Goal: Check status: Check status

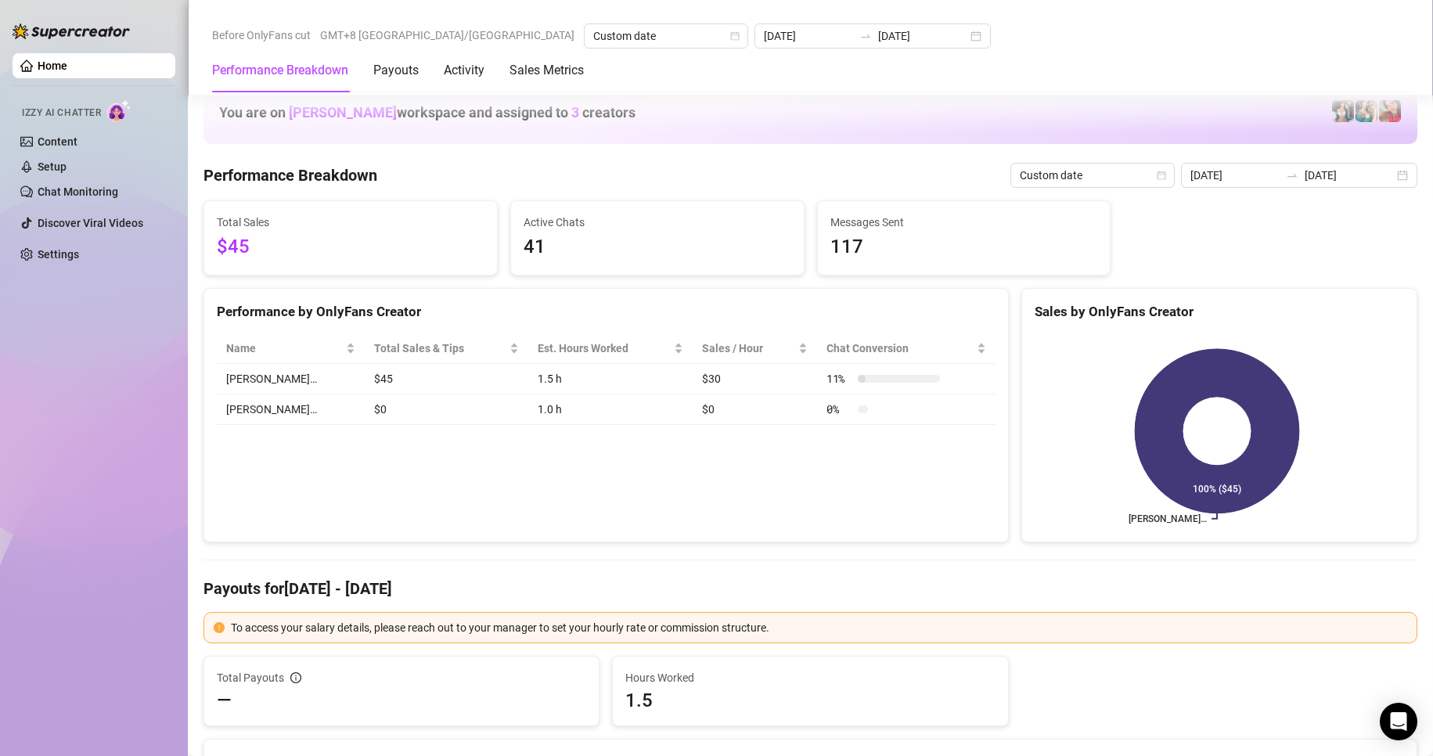
scroll to position [1957, 0]
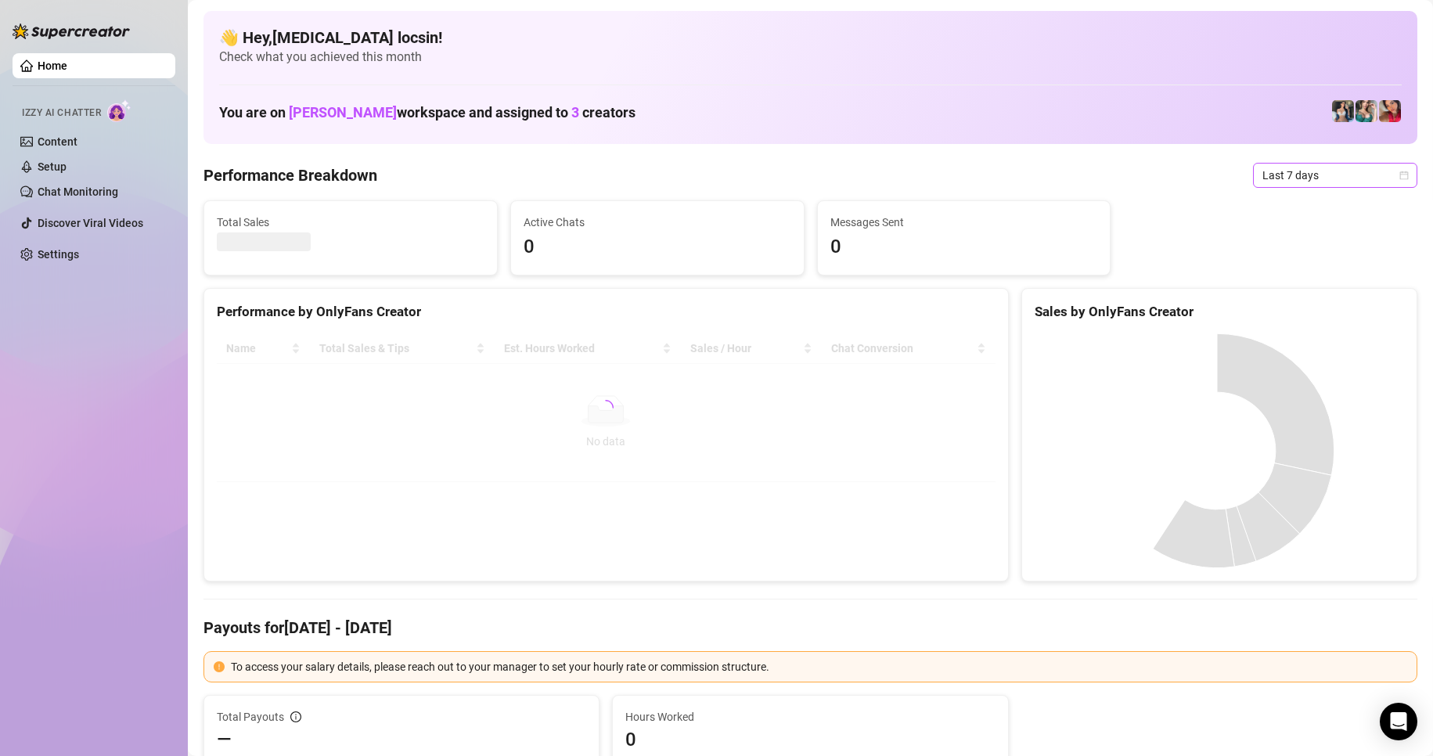
click at [1298, 167] on span "Last 7 days" at bounding box center [1336, 175] width 146 height 23
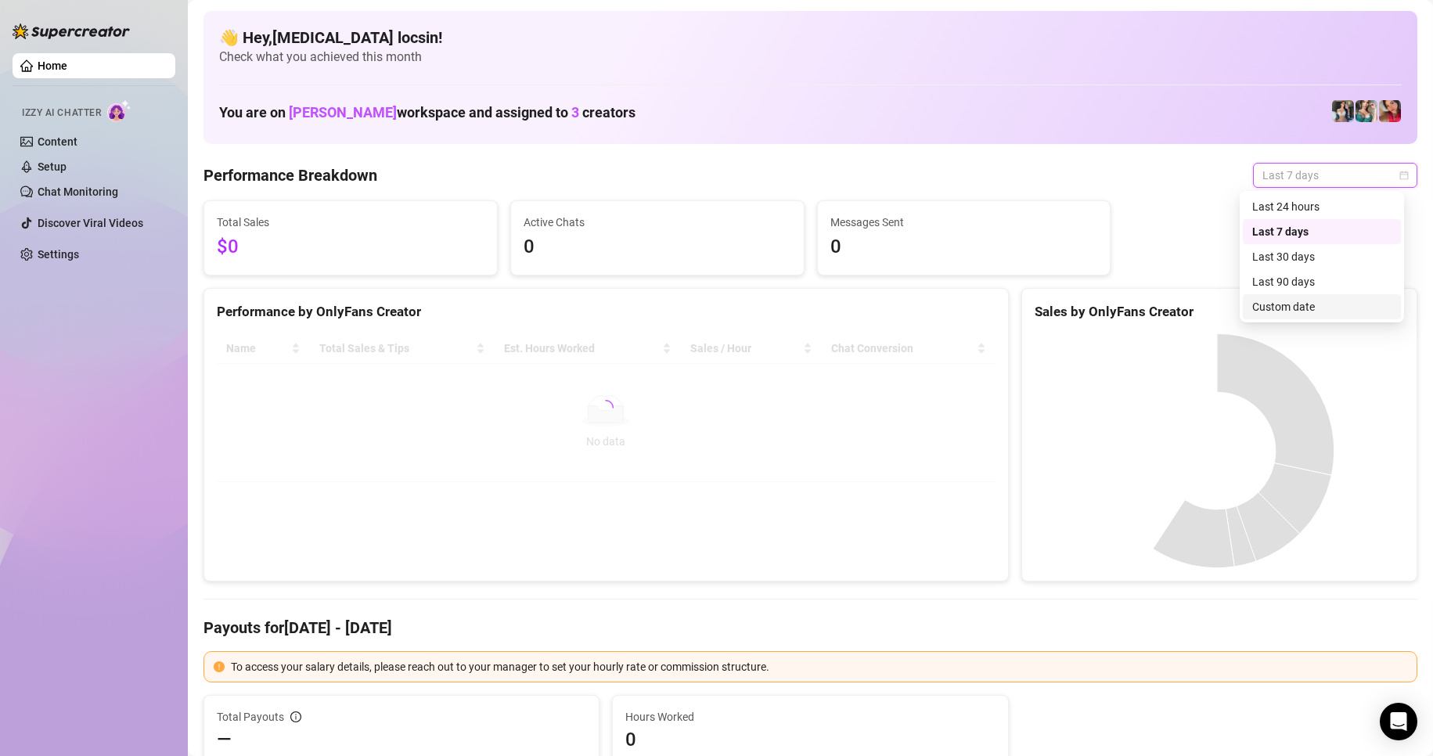
click at [1282, 305] on div "Custom date" at bounding box center [1322, 306] width 139 height 17
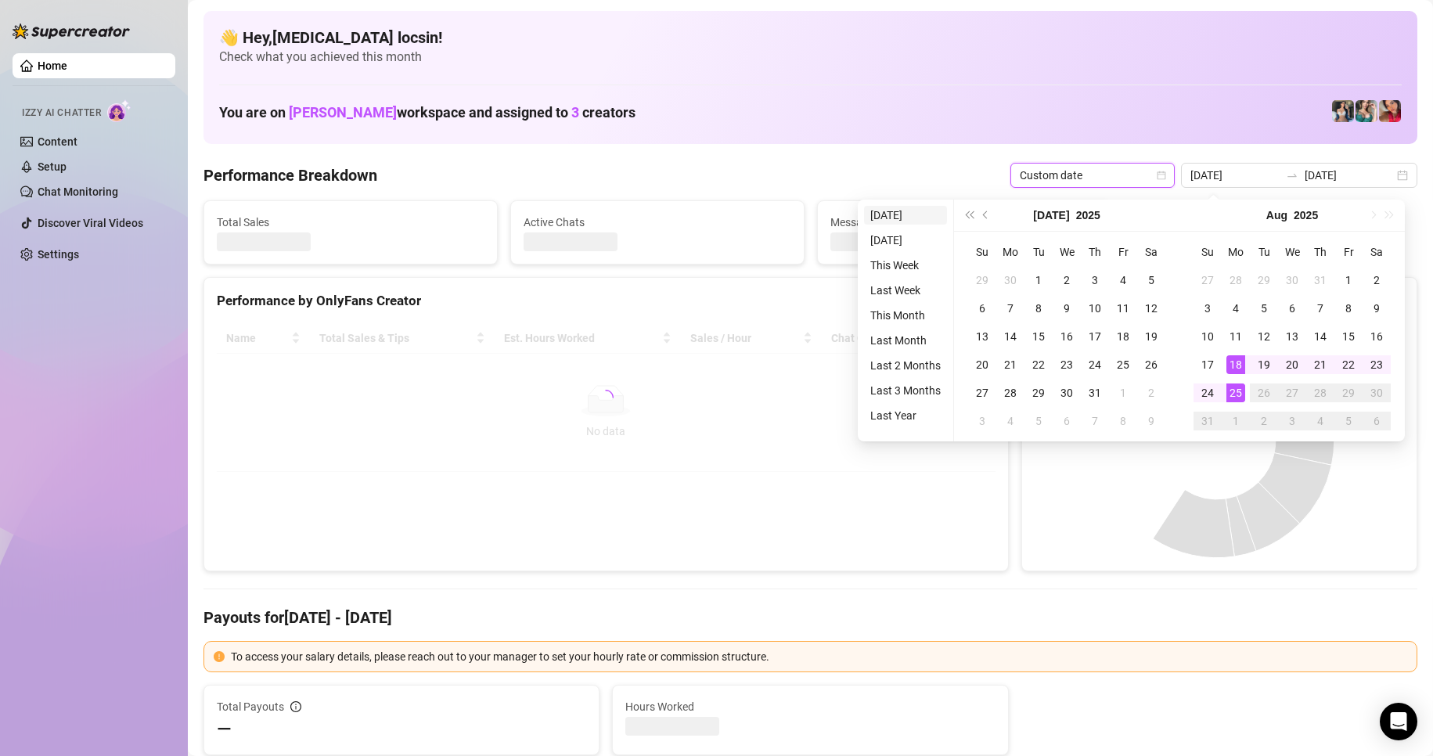
type input "2025-08-24"
type input "2025-08-18"
type input "[DATE]"
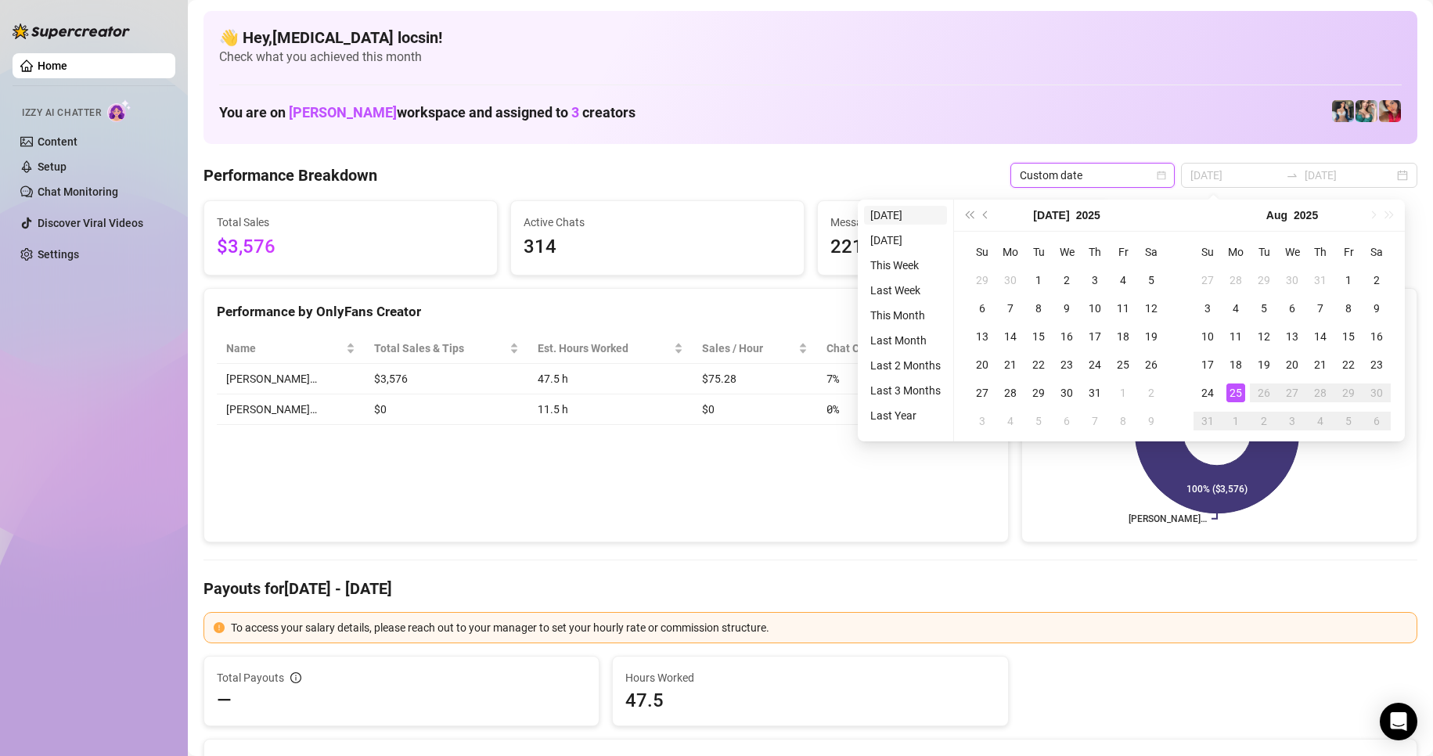
drag, startPoint x: 905, startPoint y: 212, endPoint x: 946, endPoint y: 220, distance: 41.5
click at [905, 212] on li "[DATE]" at bounding box center [905, 215] width 83 height 19
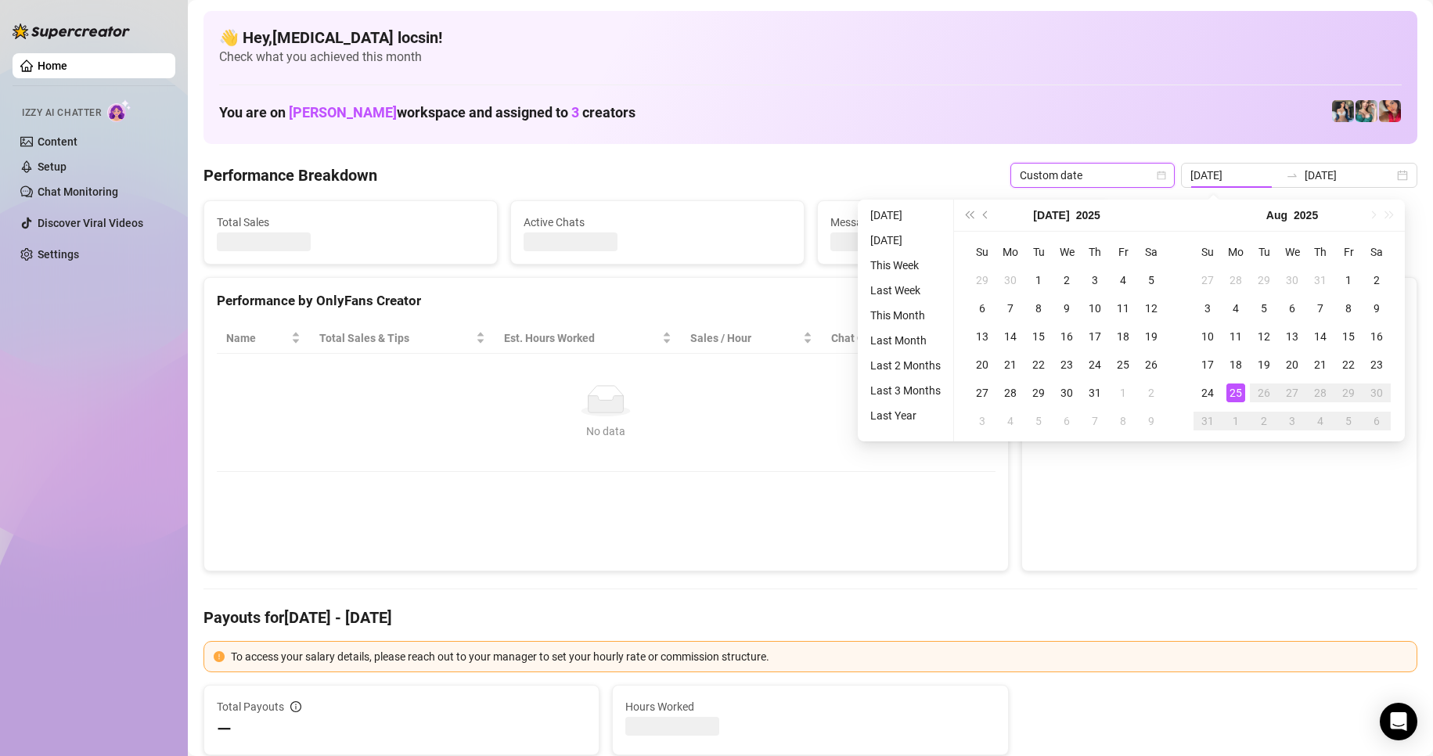
type input "[DATE]"
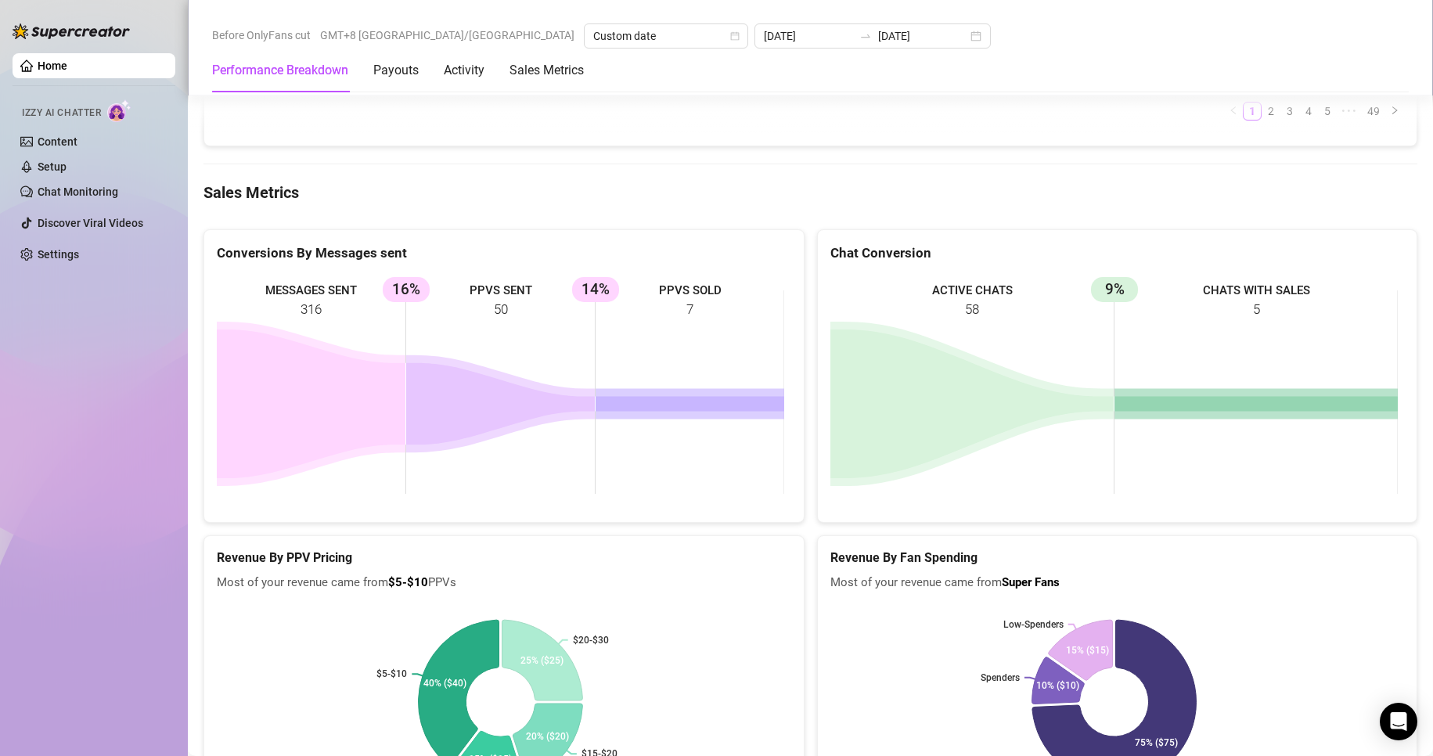
scroll to position [1957, 0]
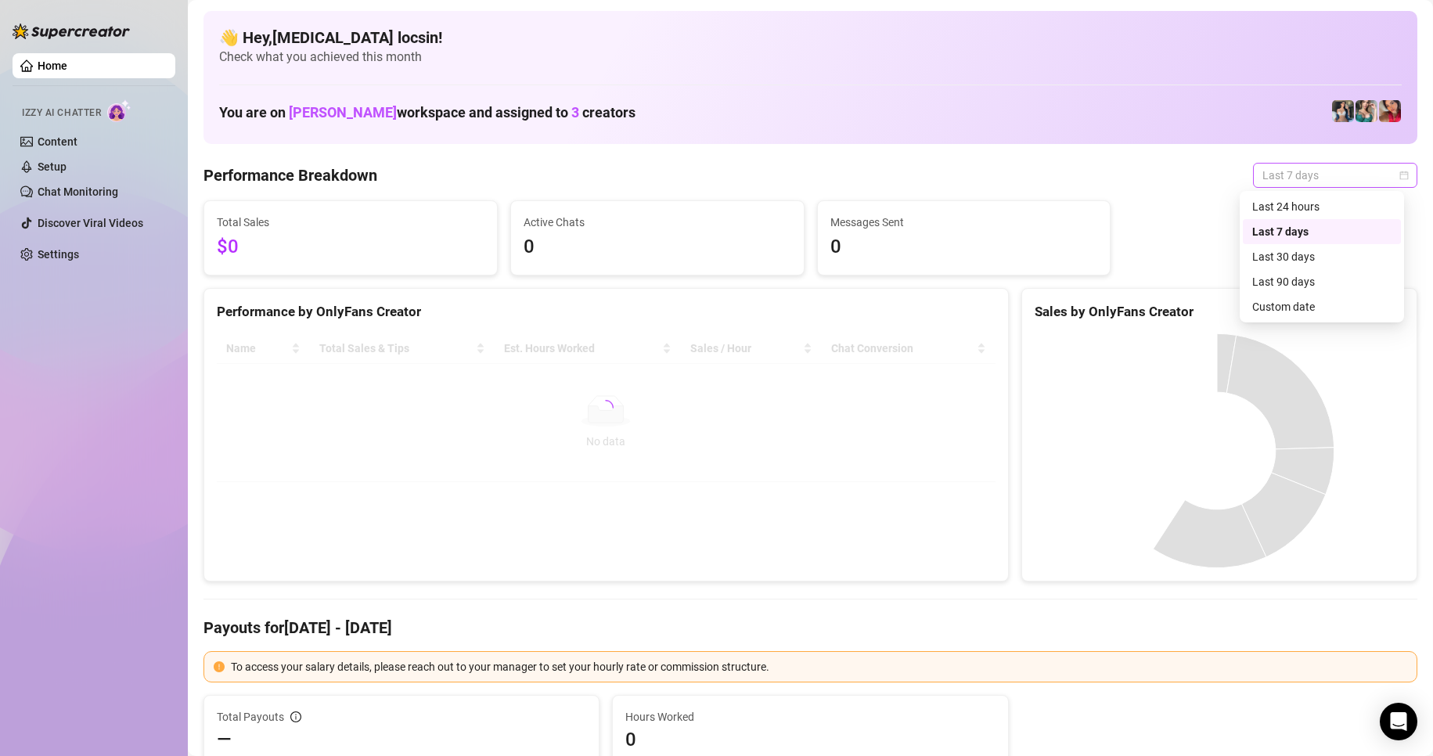
click at [1310, 179] on span "Last 7 days" at bounding box center [1336, 175] width 146 height 23
click at [1297, 302] on div "Custom date" at bounding box center [1322, 306] width 139 height 17
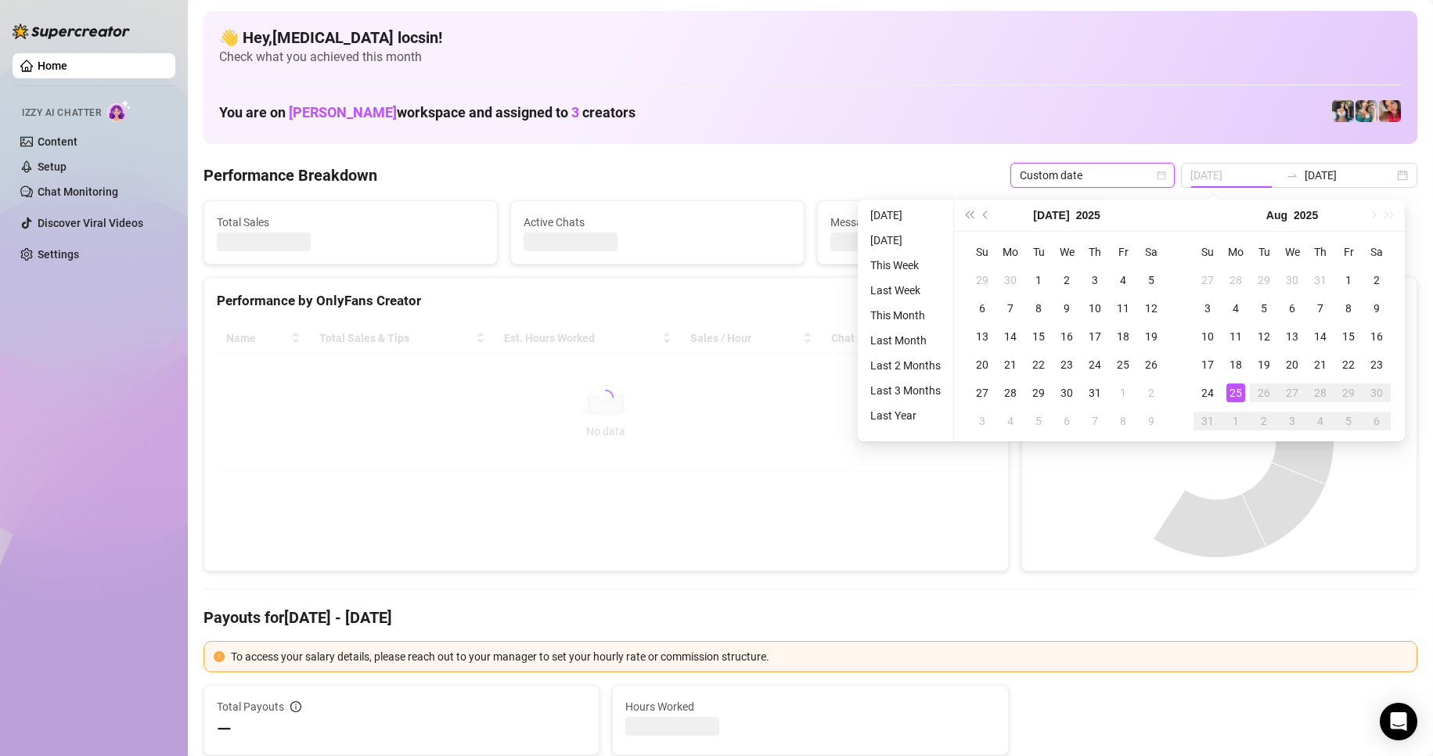
click at [1240, 395] on div "25" at bounding box center [1236, 393] width 19 height 19
drag, startPoint x: 1240, startPoint y: 395, endPoint x: 1159, endPoint y: 381, distance: 82.5
click at [1240, 395] on div "25" at bounding box center [1236, 393] width 19 height 19
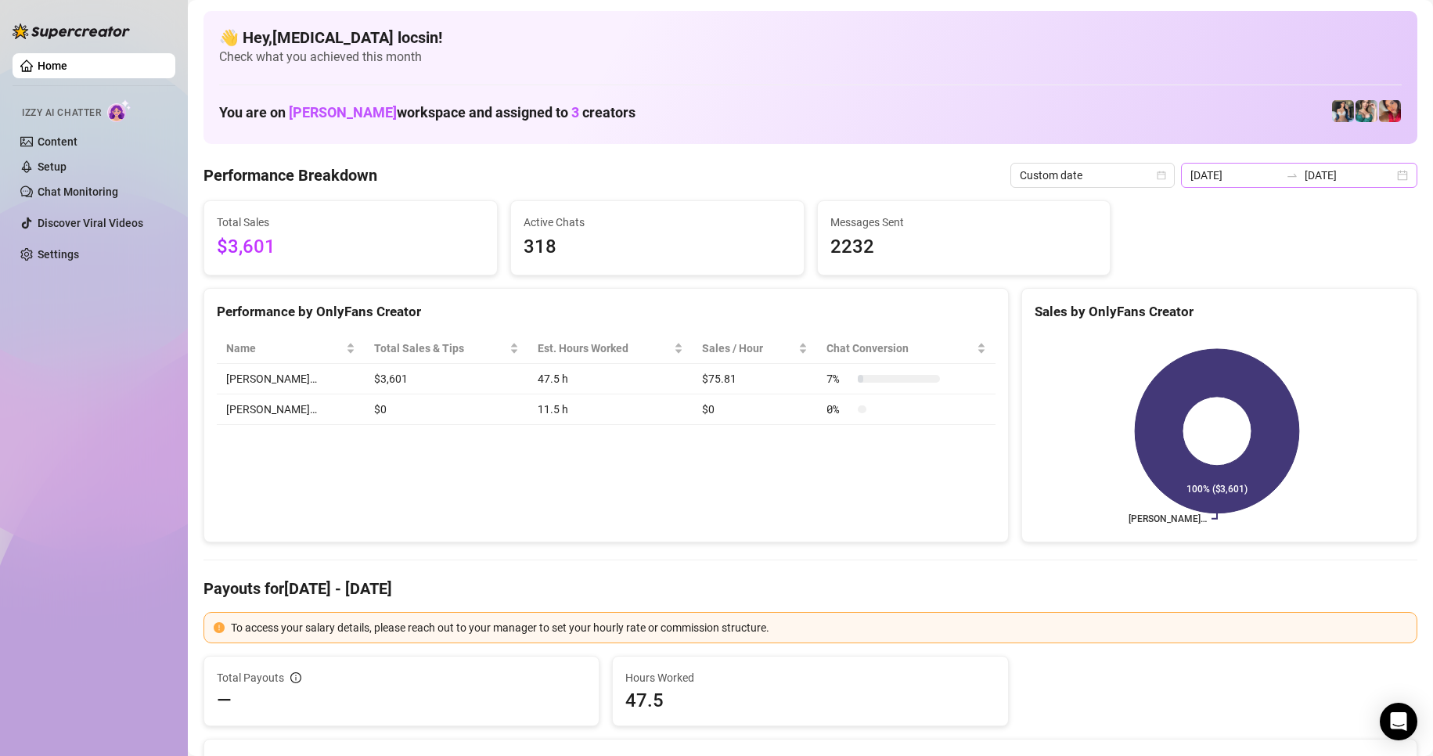
click at [1309, 187] on div "2025-08-18 2025-08-25" at bounding box center [1299, 175] width 236 height 25
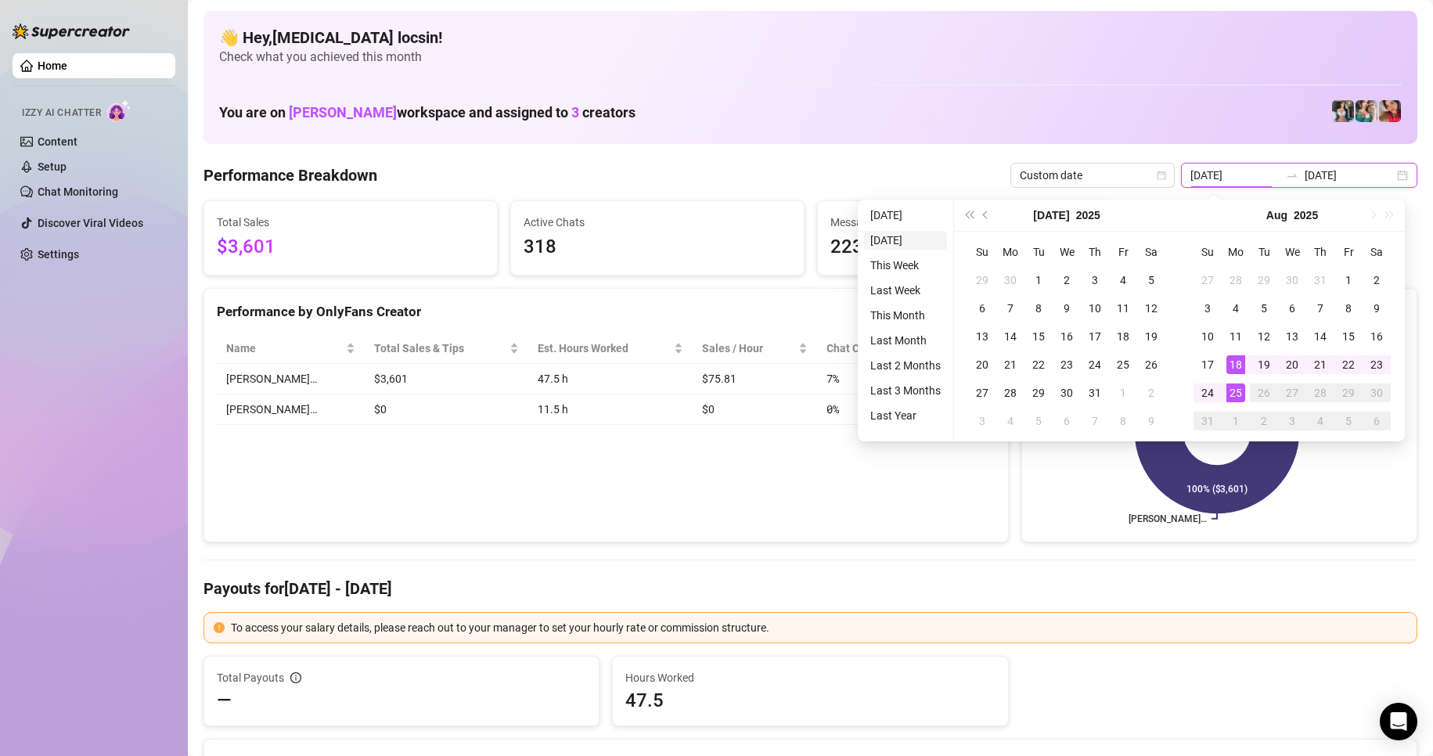
type input "2025-08-24"
type input "2025-08-18"
type input "[DATE]"
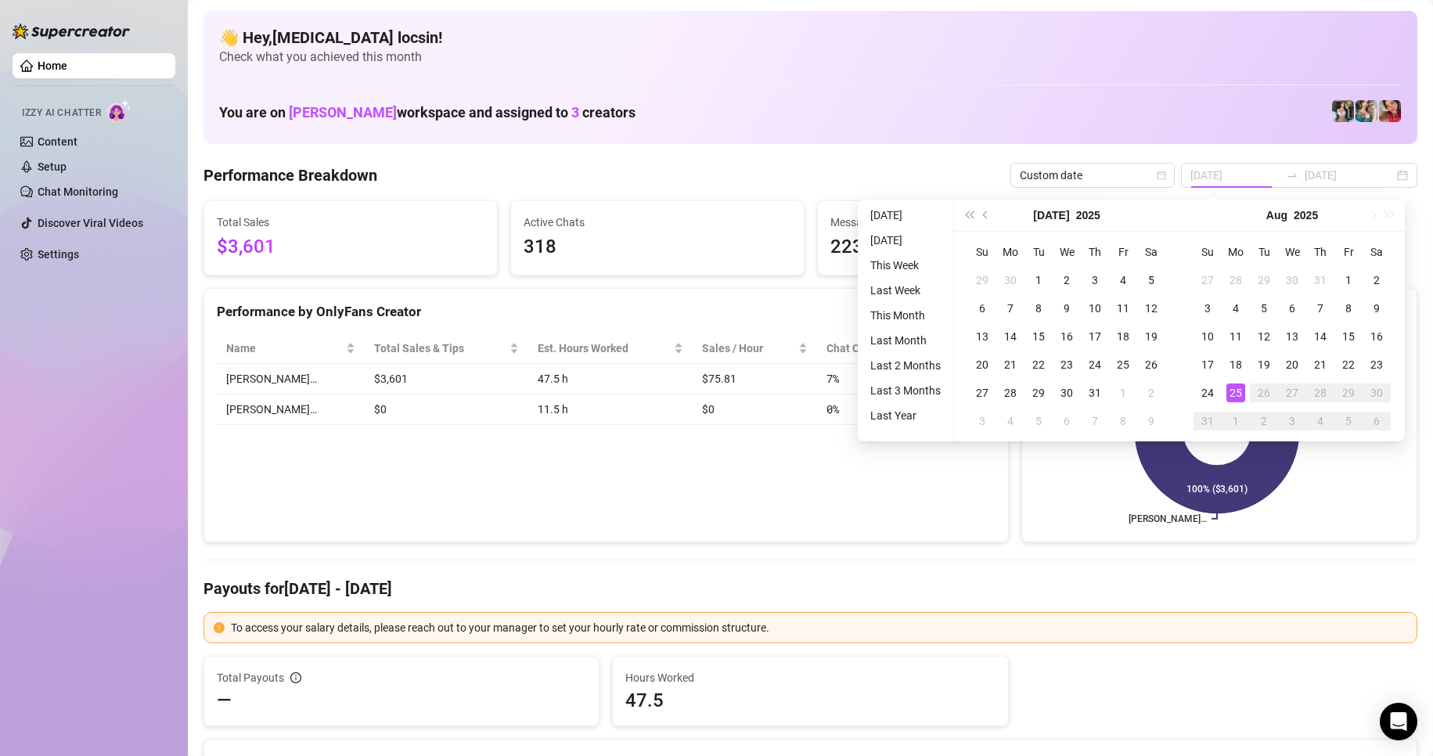
click at [903, 218] on li "[DATE]" at bounding box center [905, 215] width 83 height 19
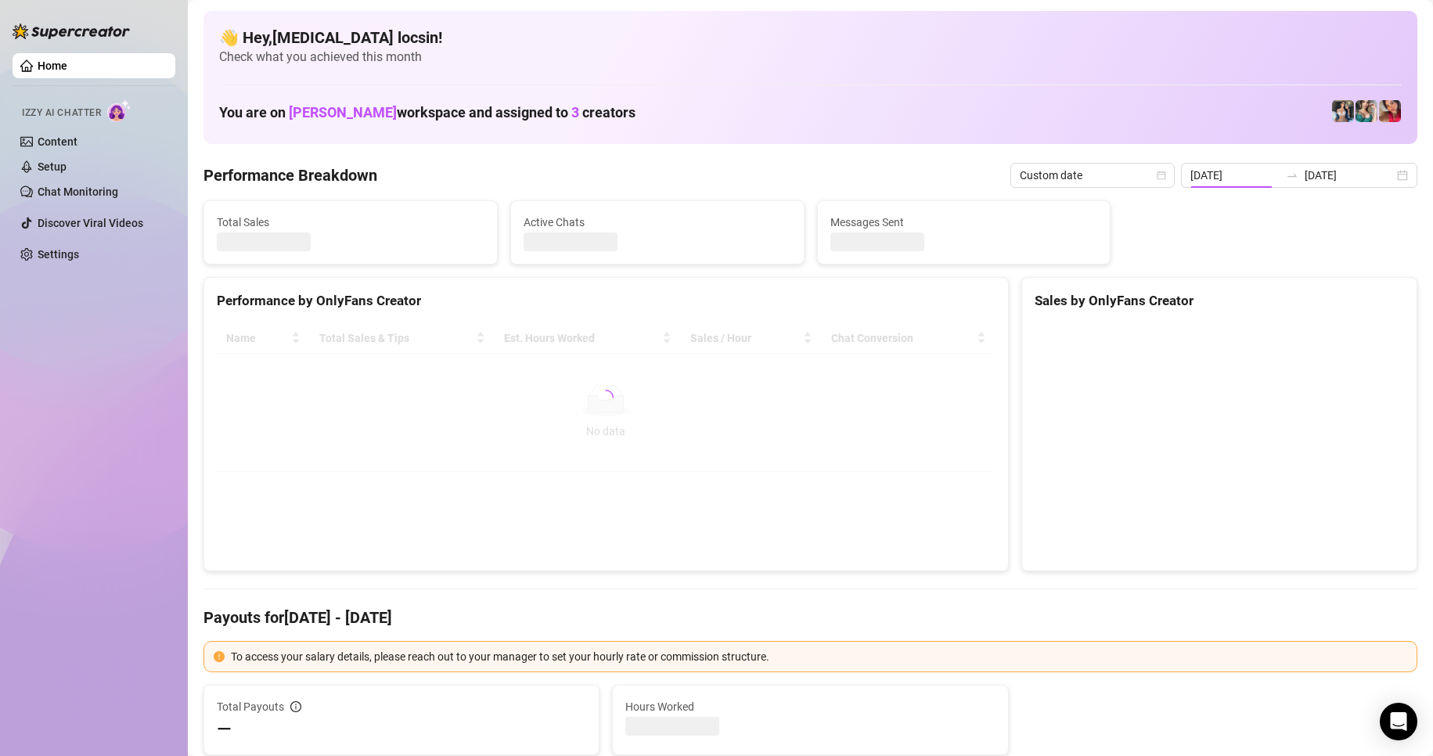
type input "[DATE]"
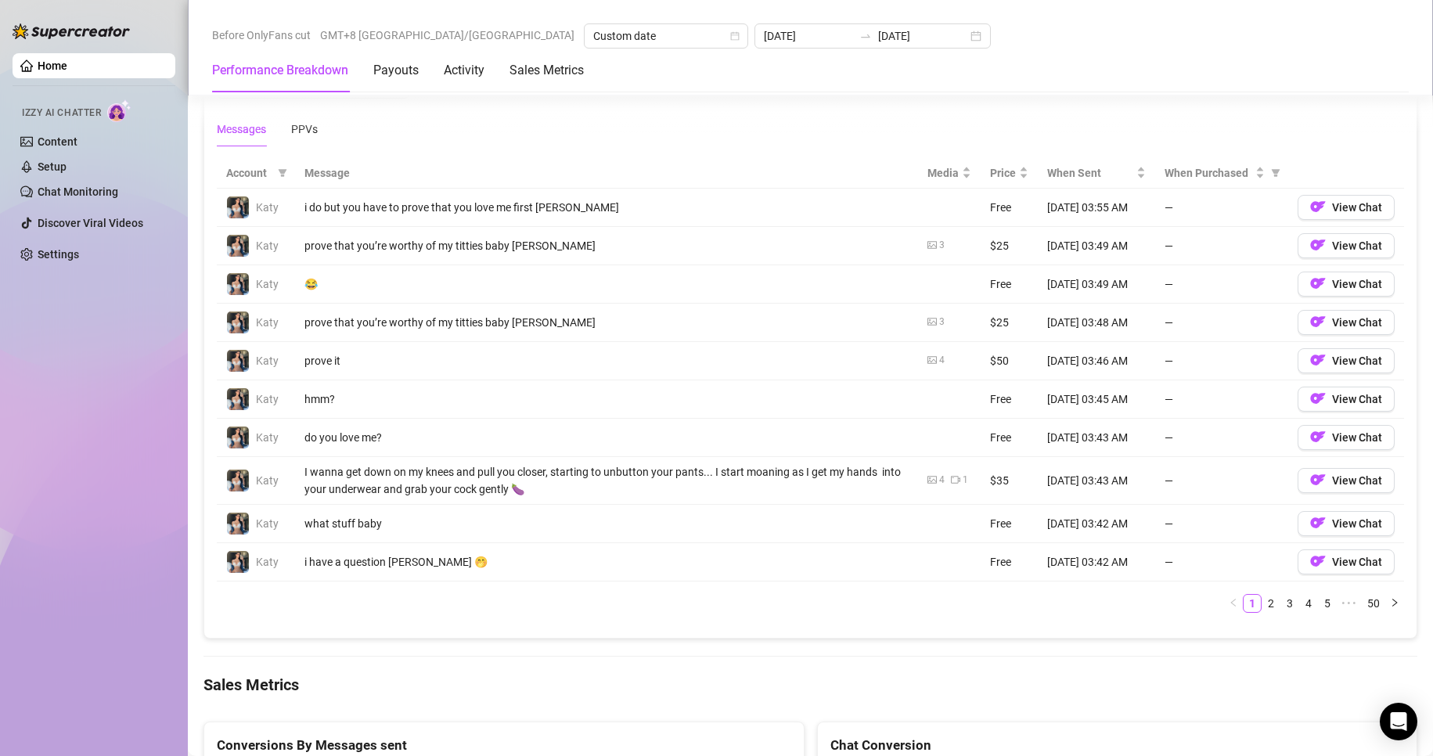
scroll to position [1711, 0]
